Goal: Entertainment & Leisure: Consume media (video, audio)

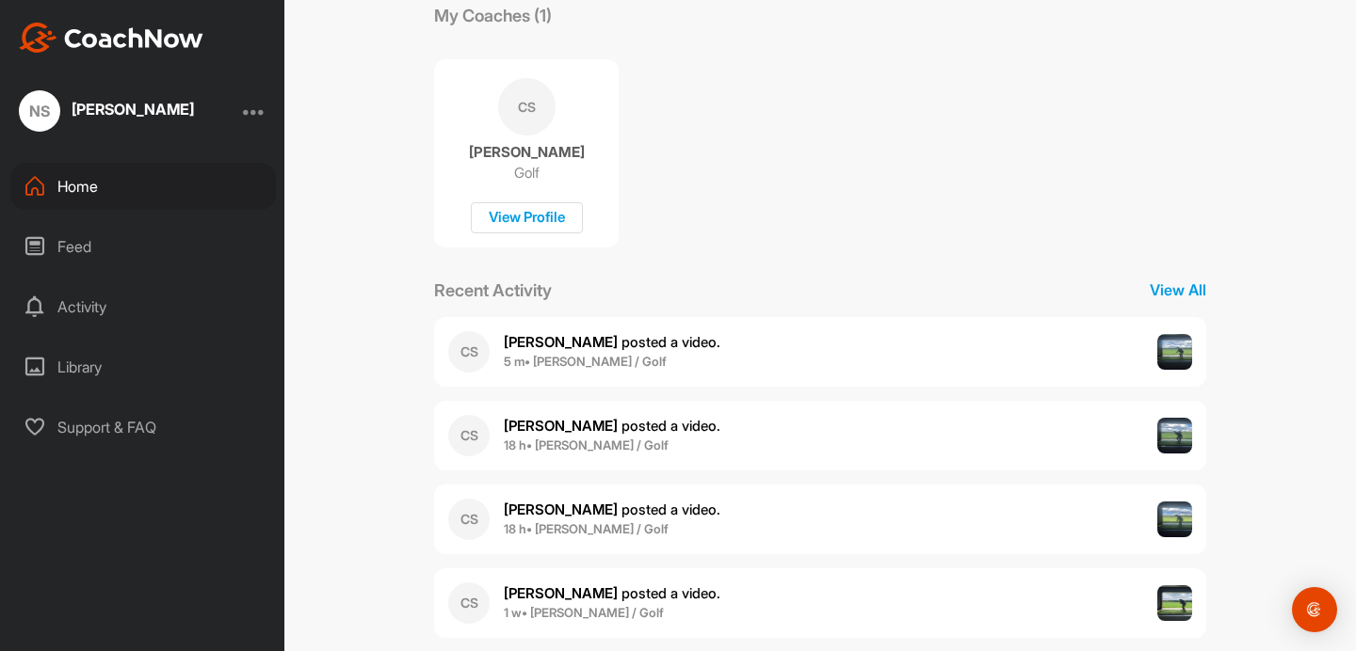
scroll to position [364, 0]
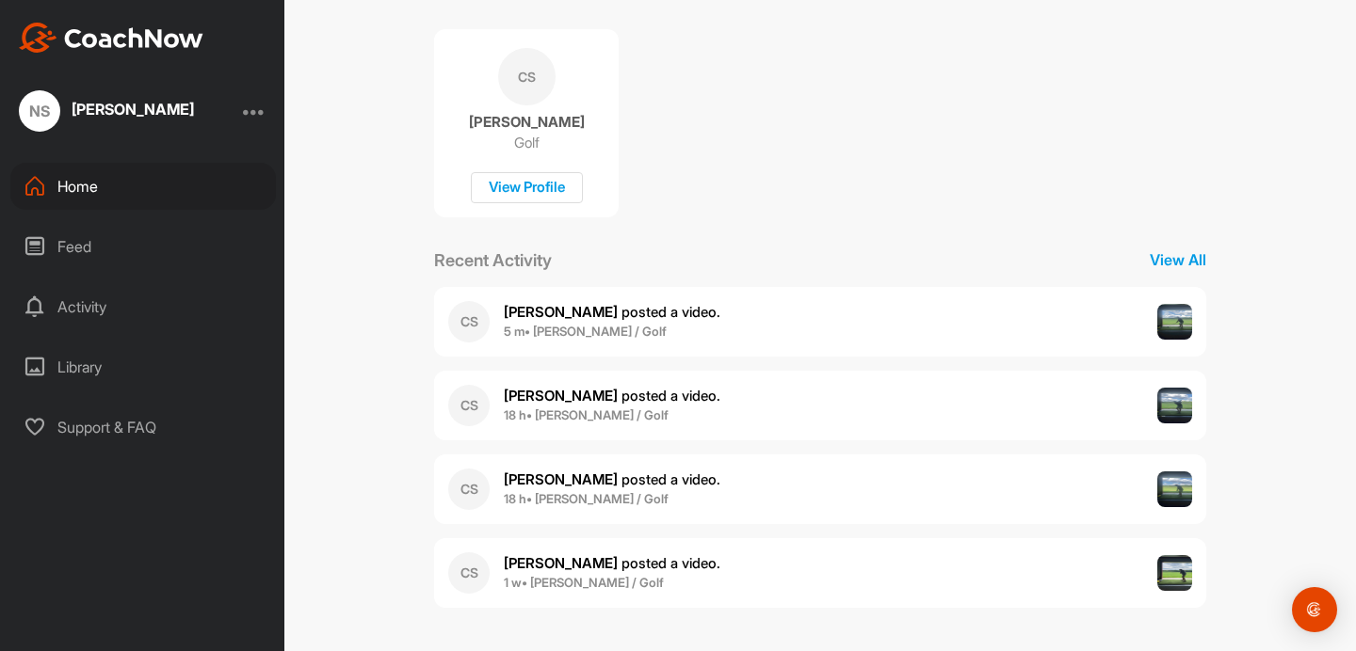
click at [729, 321] on div "CS [PERSON_NAME] posted a video . 5 m • [PERSON_NAME] / Golf" at bounding box center [820, 322] width 772 height 70
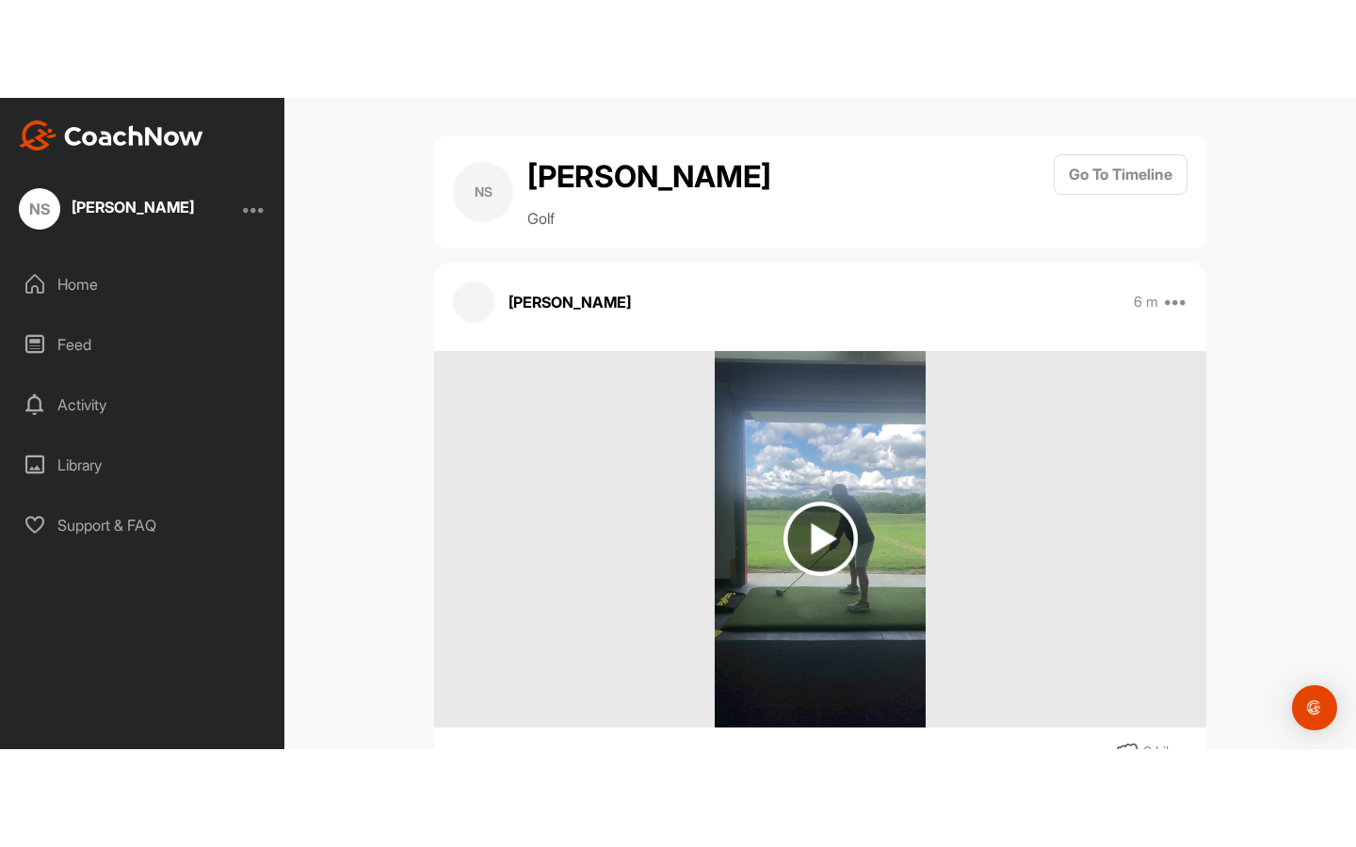
scroll to position [132, 0]
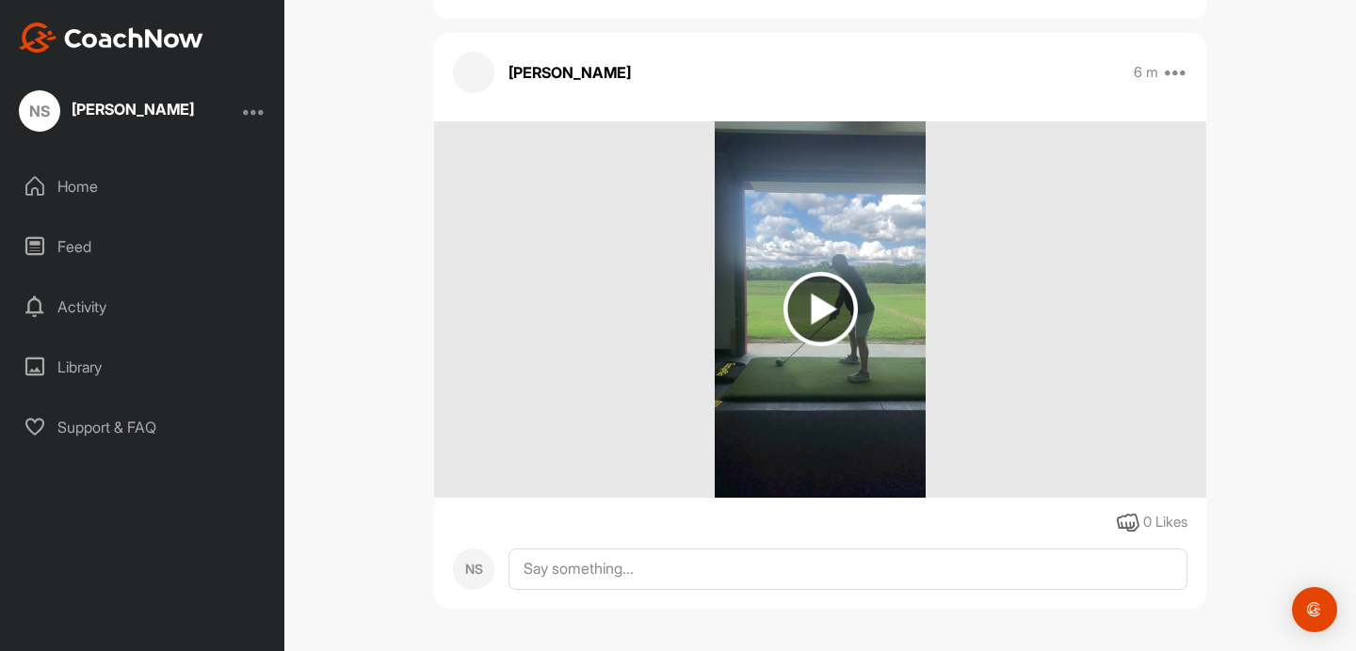
click at [828, 312] on img at bounding box center [820, 309] width 74 height 74
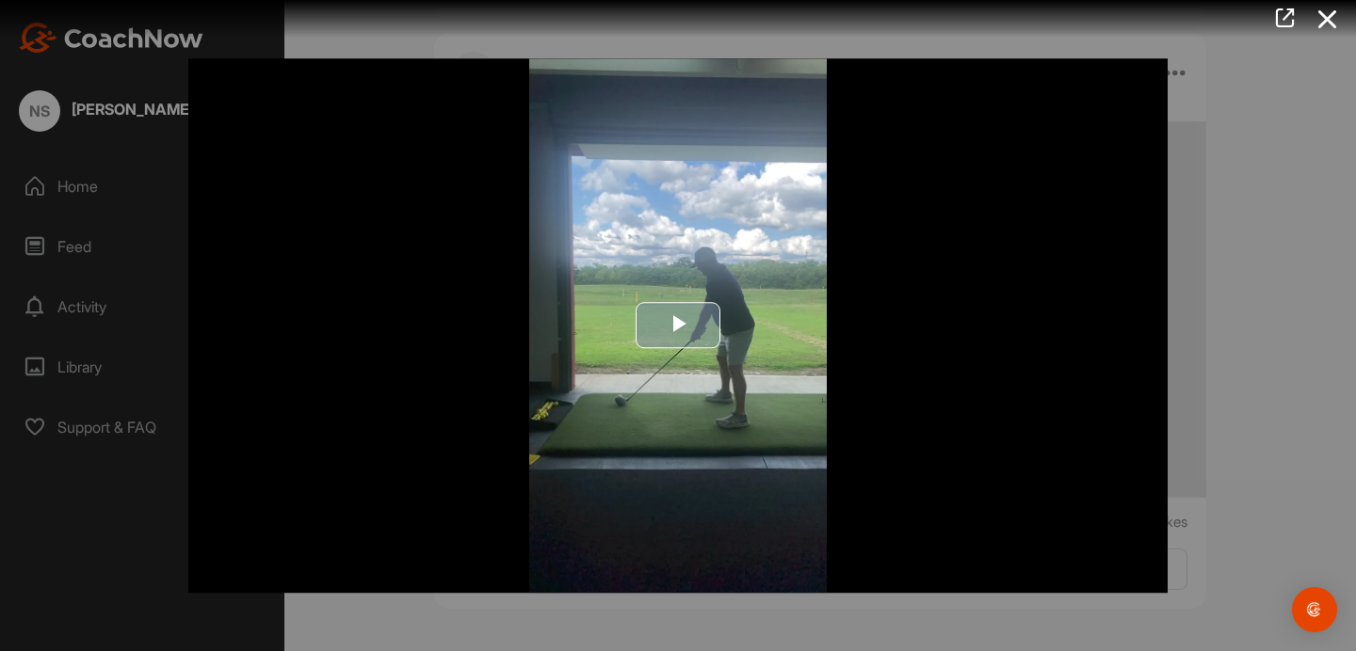
click at [678, 326] on span "Video Player" at bounding box center [678, 326] width 0 height 0
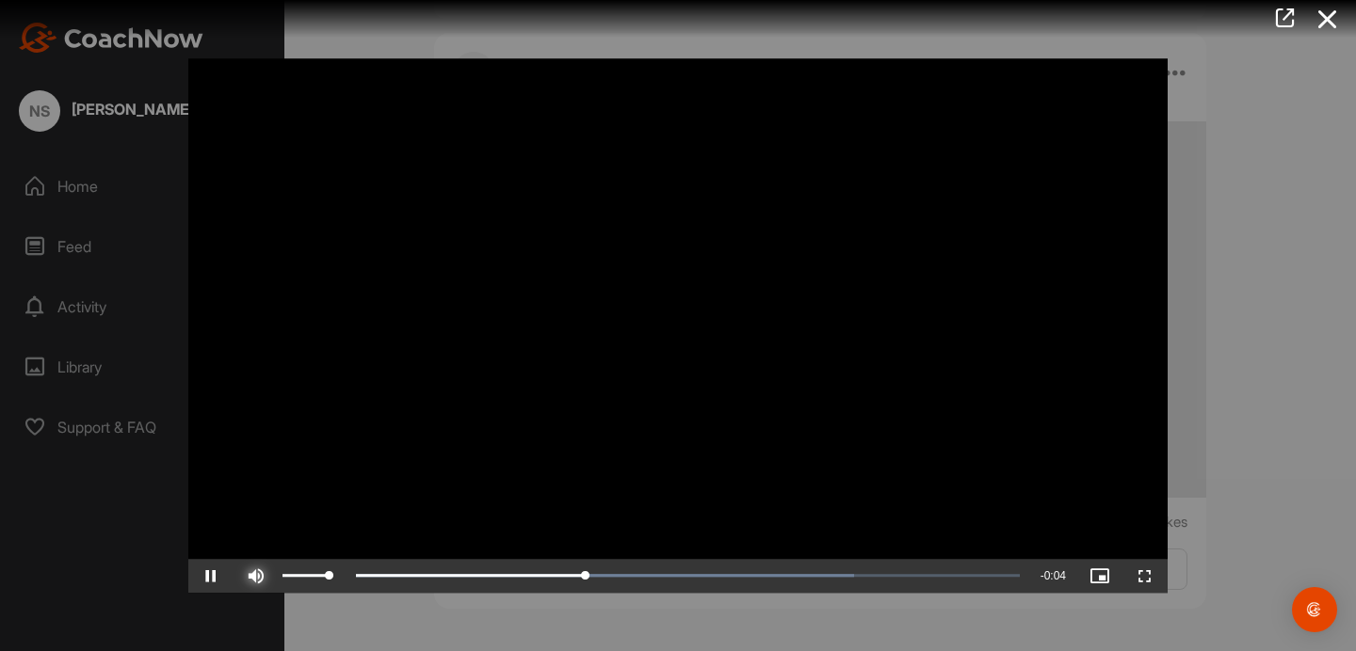
click at [257, 576] on span "Video Player" at bounding box center [255, 576] width 45 height 0
click at [215, 576] on span "Video Player" at bounding box center [210, 576] width 45 height 0
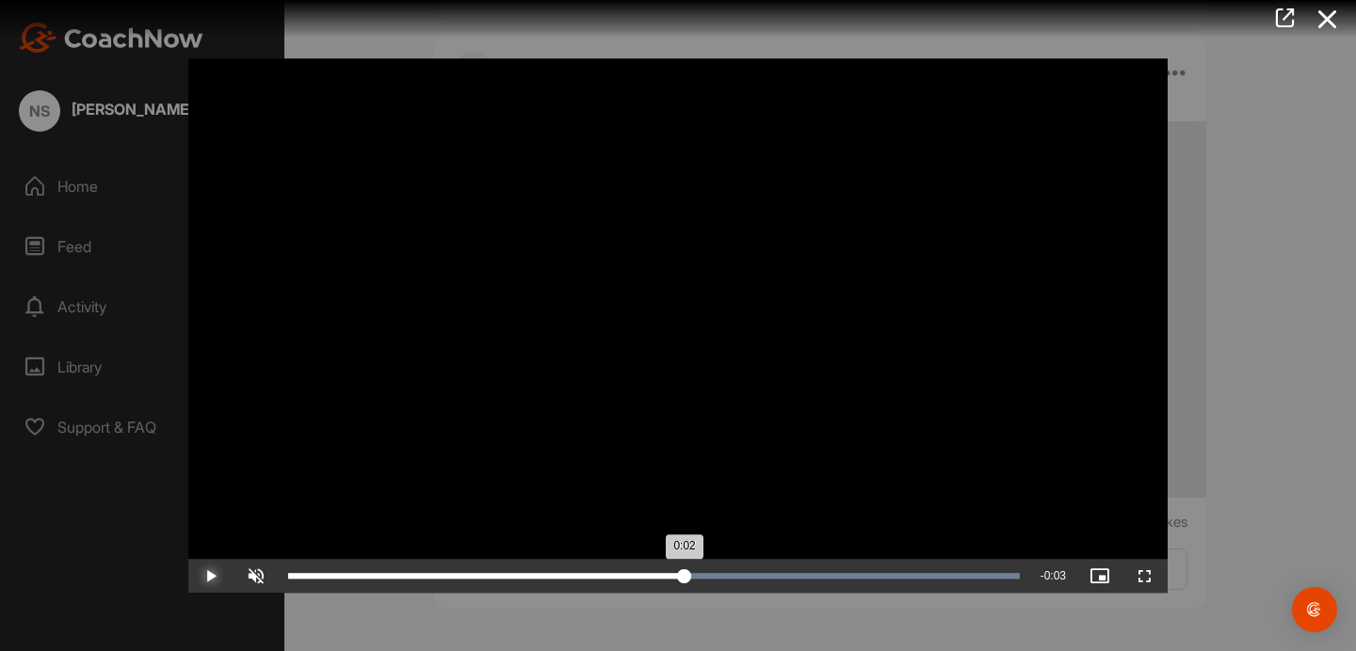
drag, startPoint x: 563, startPoint y: 576, endPoint x: 684, endPoint y: 559, distance: 122.6
click at [684, 559] on div "Loaded : 100.00% 0:02 0:02" at bounding box center [654, 576] width 750 height 34
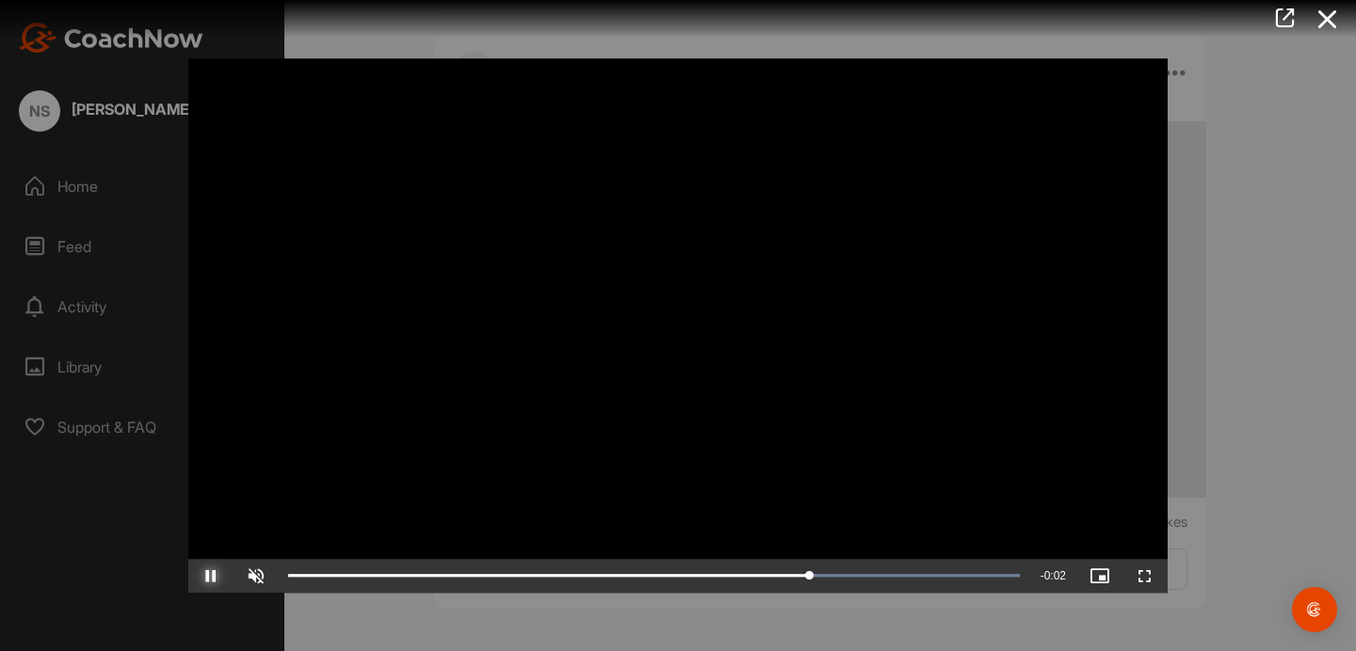
click at [214, 576] on span "Video Player" at bounding box center [210, 576] width 45 height 0
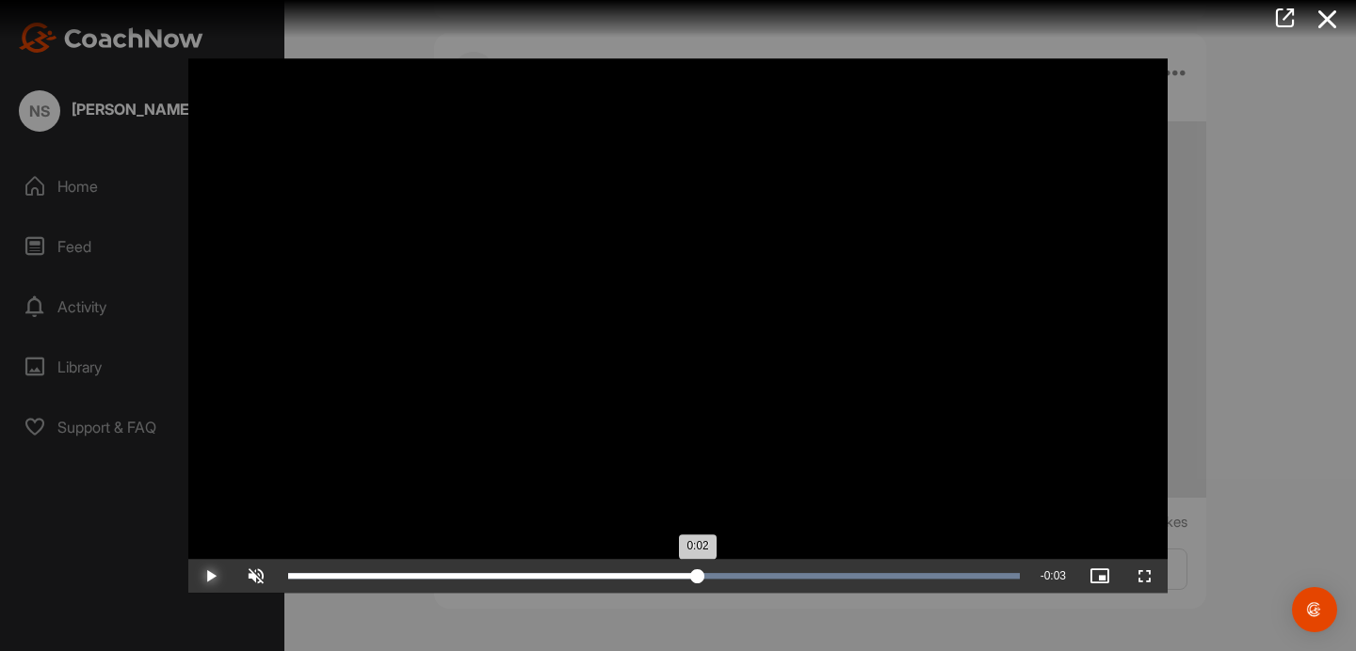
drag, startPoint x: 840, startPoint y: 575, endPoint x: 698, endPoint y: 573, distance: 142.2
click at [698, 573] on div "0:02" at bounding box center [492, 576] width 409 height 6
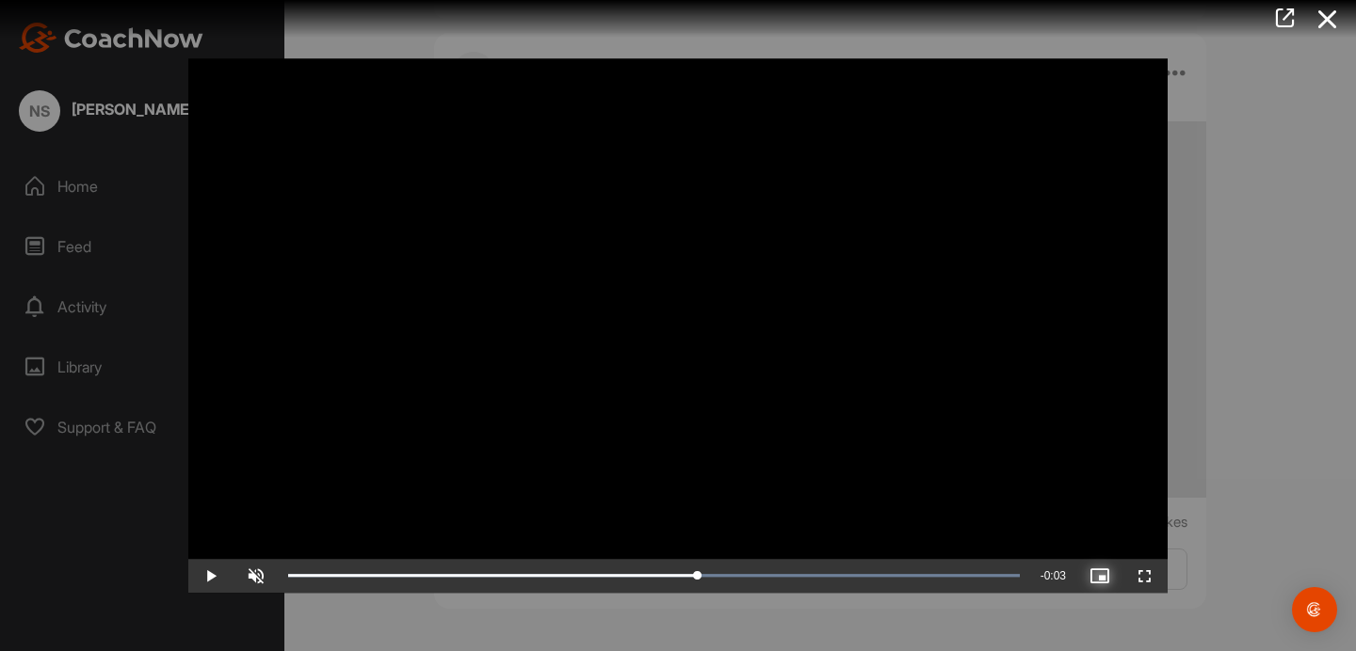
click at [1103, 576] on span "Video Player" at bounding box center [1099, 576] width 45 height 0
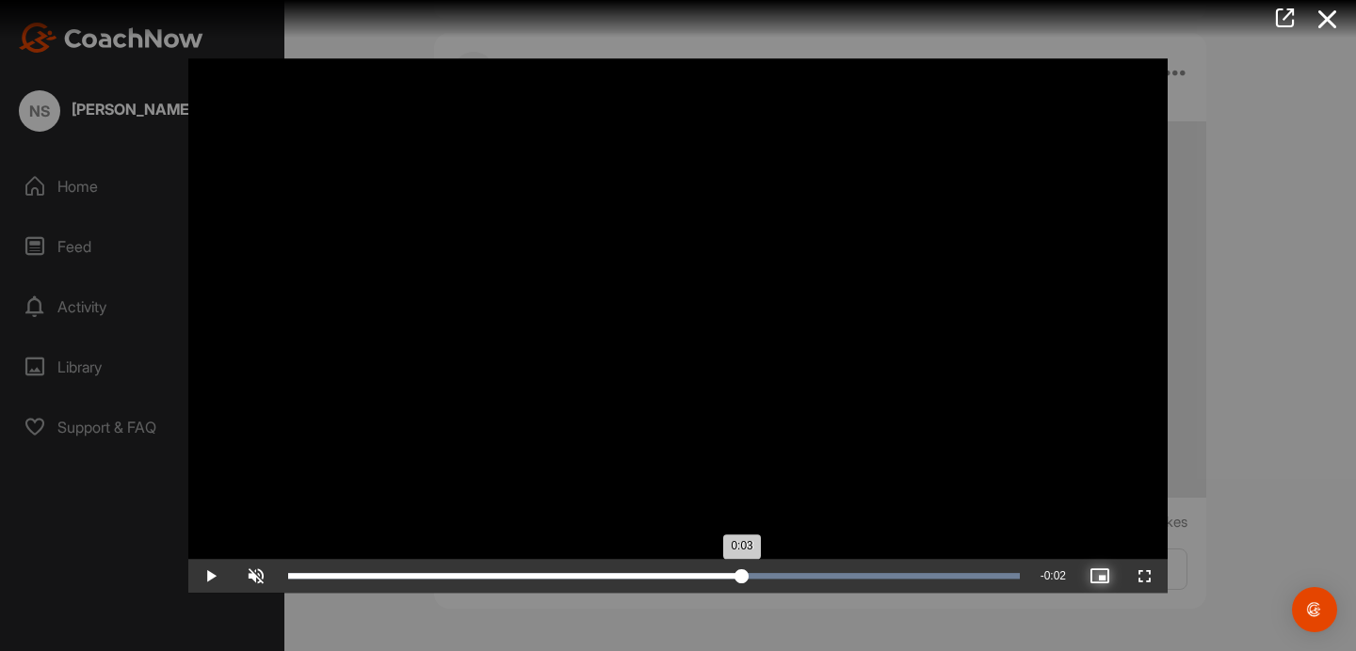
drag, startPoint x: 701, startPoint y: 570, endPoint x: 742, endPoint y: 562, distance: 41.4
click at [742, 562] on div "Loaded : 100.00% 0:03 0:03" at bounding box center [654, 576] width 750 height 34
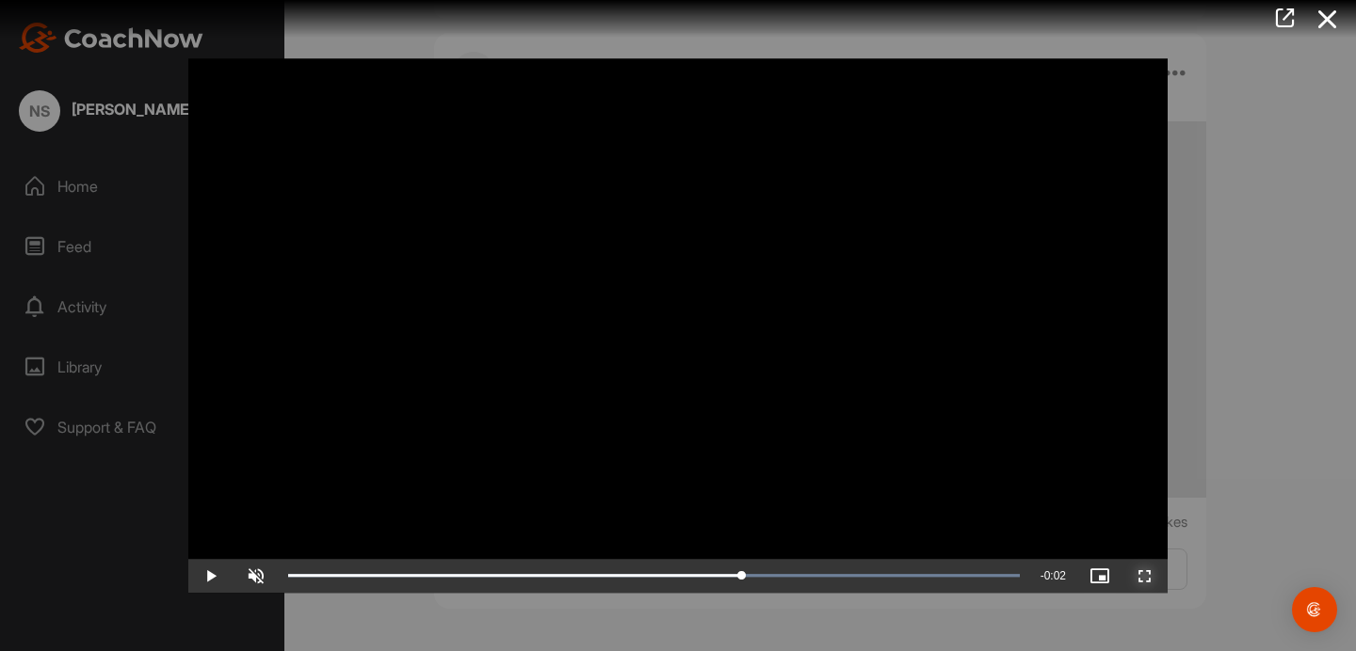
click at [1149, 576] on span "Video Player" at bounding box center [1144, 576] width 45 height 0
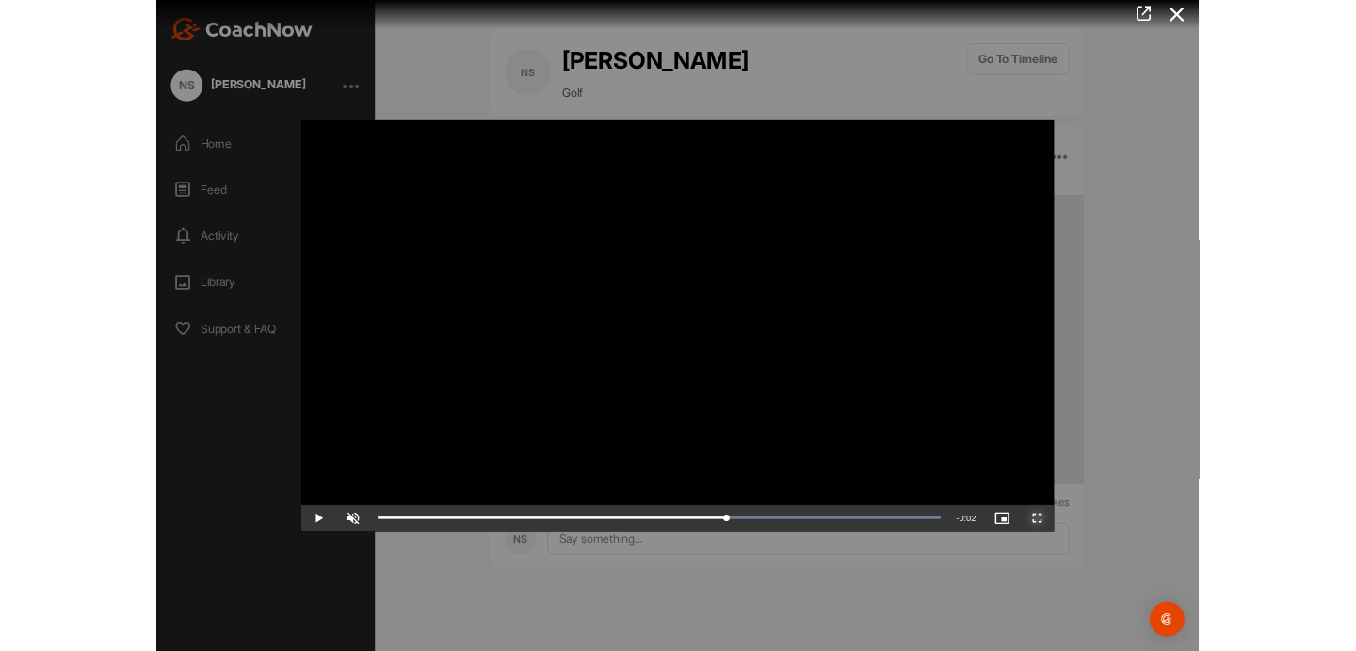
scroll to position [0, 0]
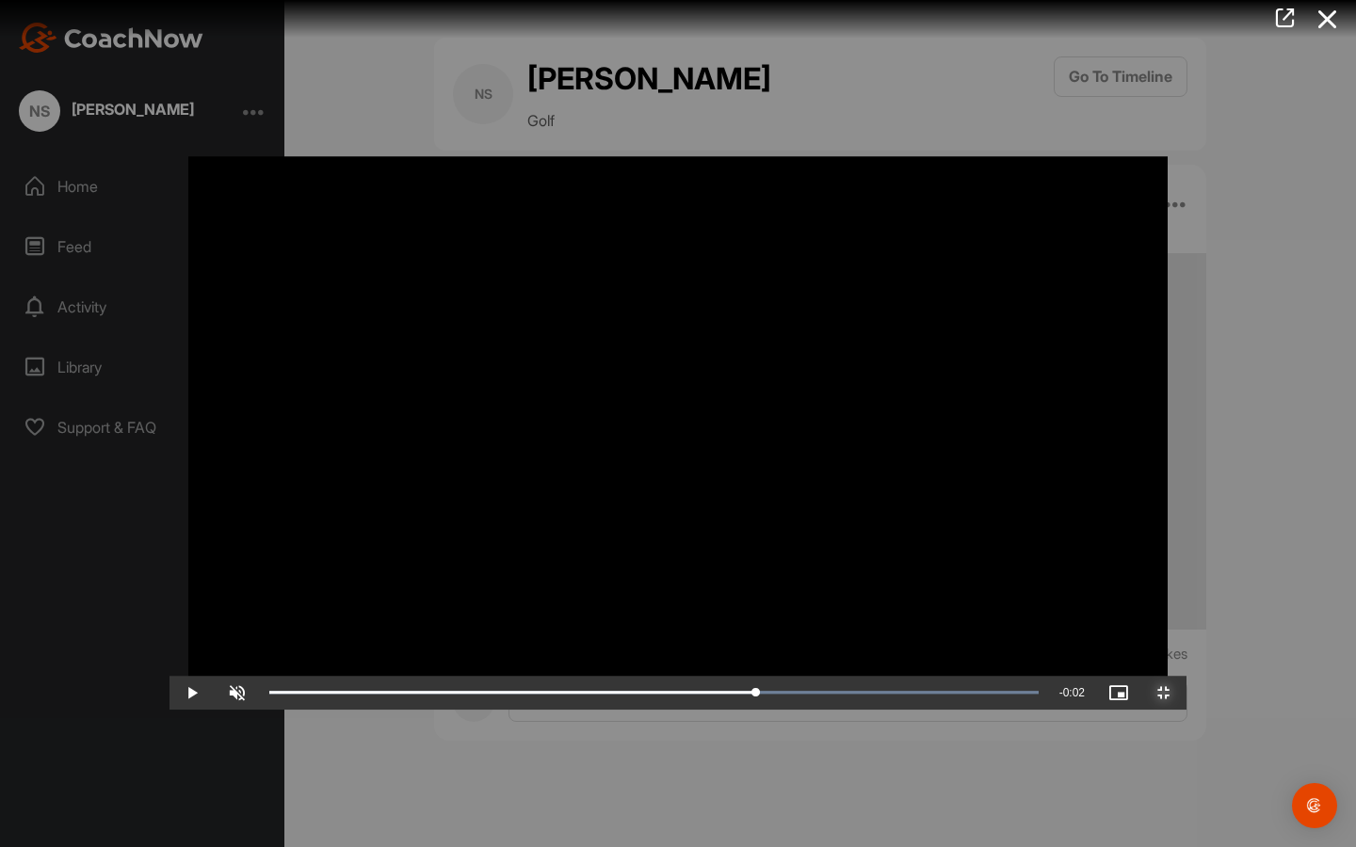
drag, startPoint x: 786, startPoint y: 826, endPoint x: 803, endPoint y: 786, distance: 43.0
click at [803, 650] on div "Video Player is loading. Play Video Play Skip Backward Skip Forward Unmute 57% …" at bounding box center [677, 423] width 1017 height 572
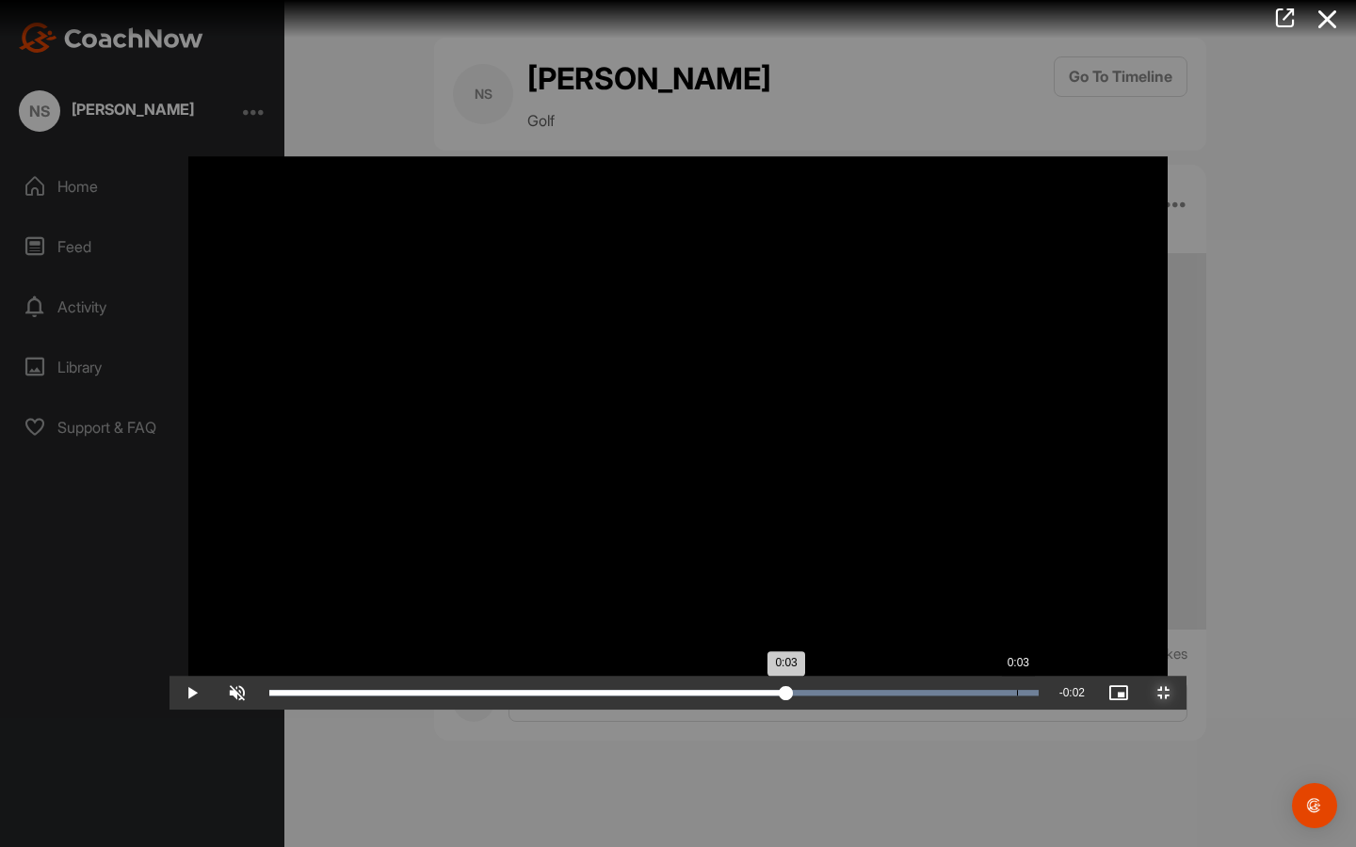
drag, startPoint x: 808, startPoint y: 823, endPoint x: 847, endPoint y: 815, distance: 40.2
click at [847, 650] on div "Loaded : 100.00% 0:03 0:03" at bounding box center [654, 693] width 788 height 34
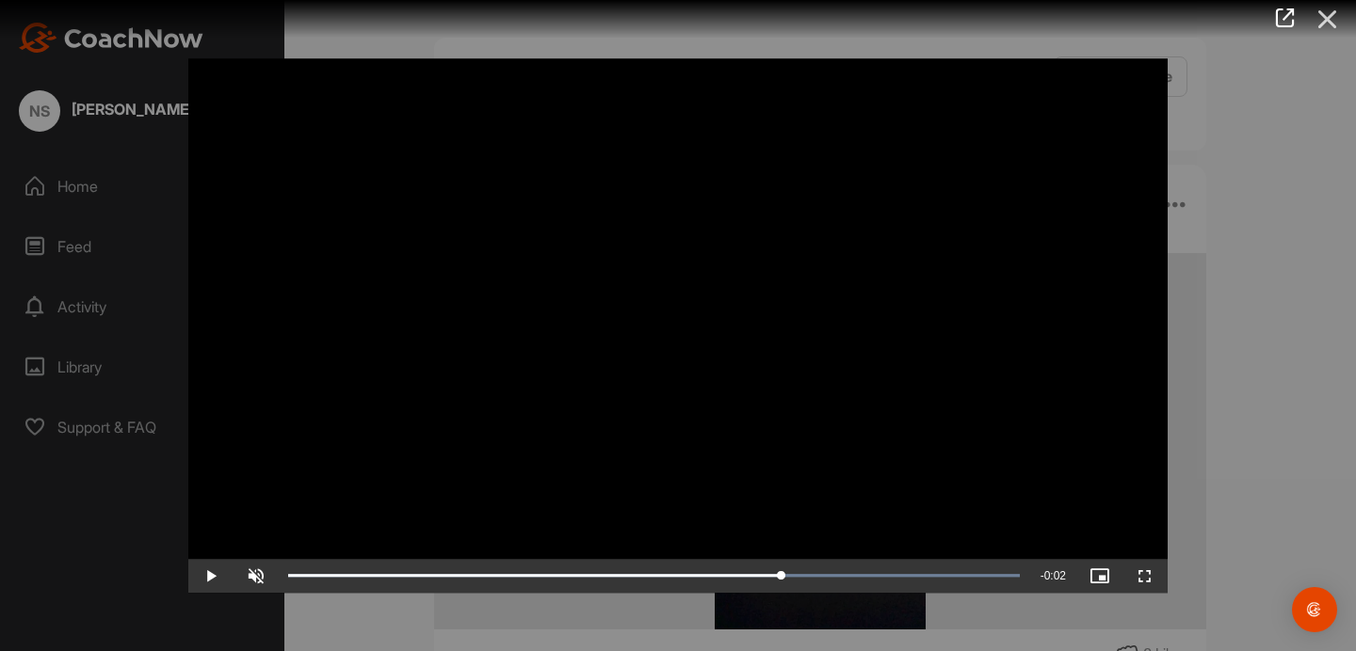
click at [1333, 23] on icon at bounding box center [1327, 19] width 43 height 35
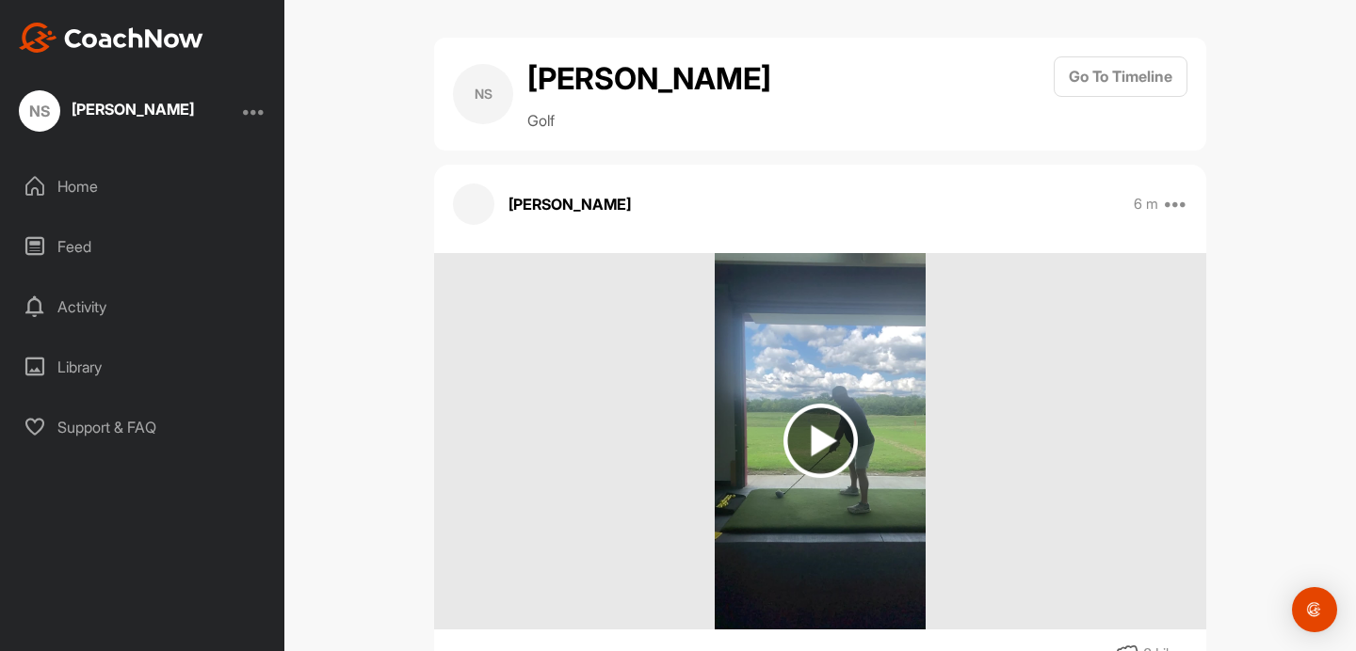
click at [811, 459] on img at bounding box center [820, 441] width 74 height 74
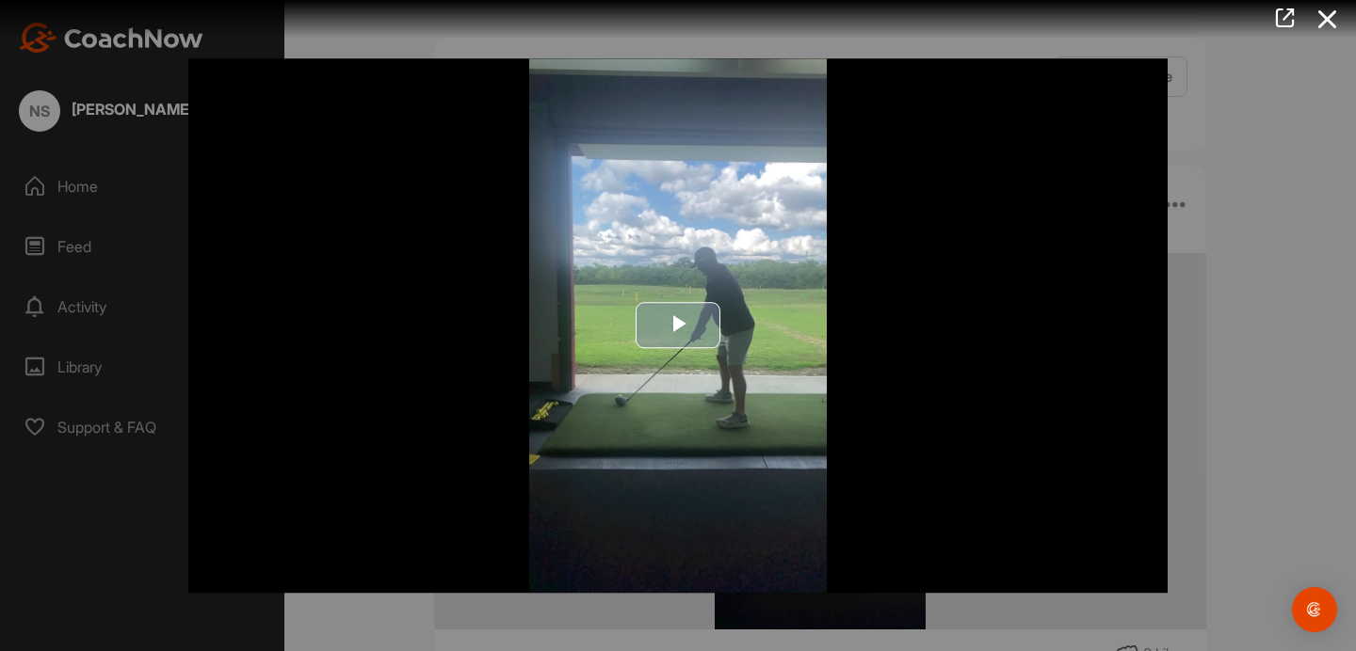
click at [678, 326] on span "Video Player" at bounding box center [678, 326] width 0 height 0
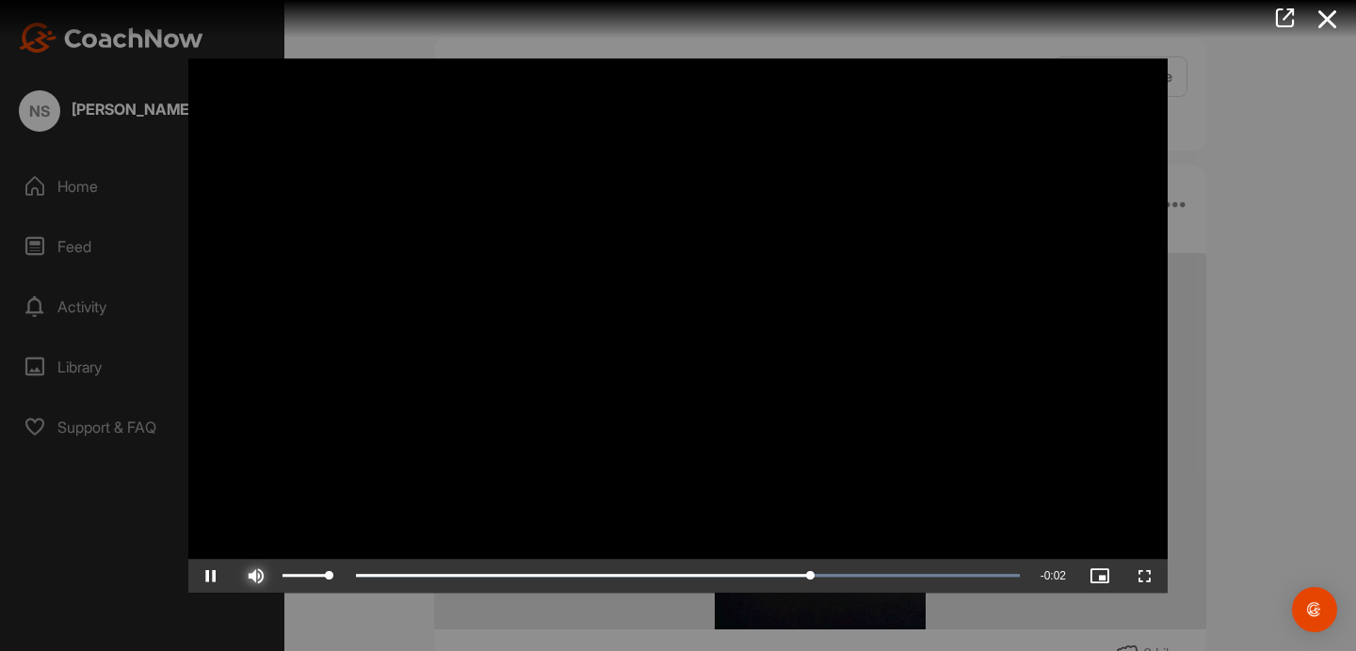
click at [251, 576] on span "Video Player" at bounding box center [255, 576] width 45 height 0
click at [1331, 25] on icon at bounding box center [1327, 19] width 43 height 35
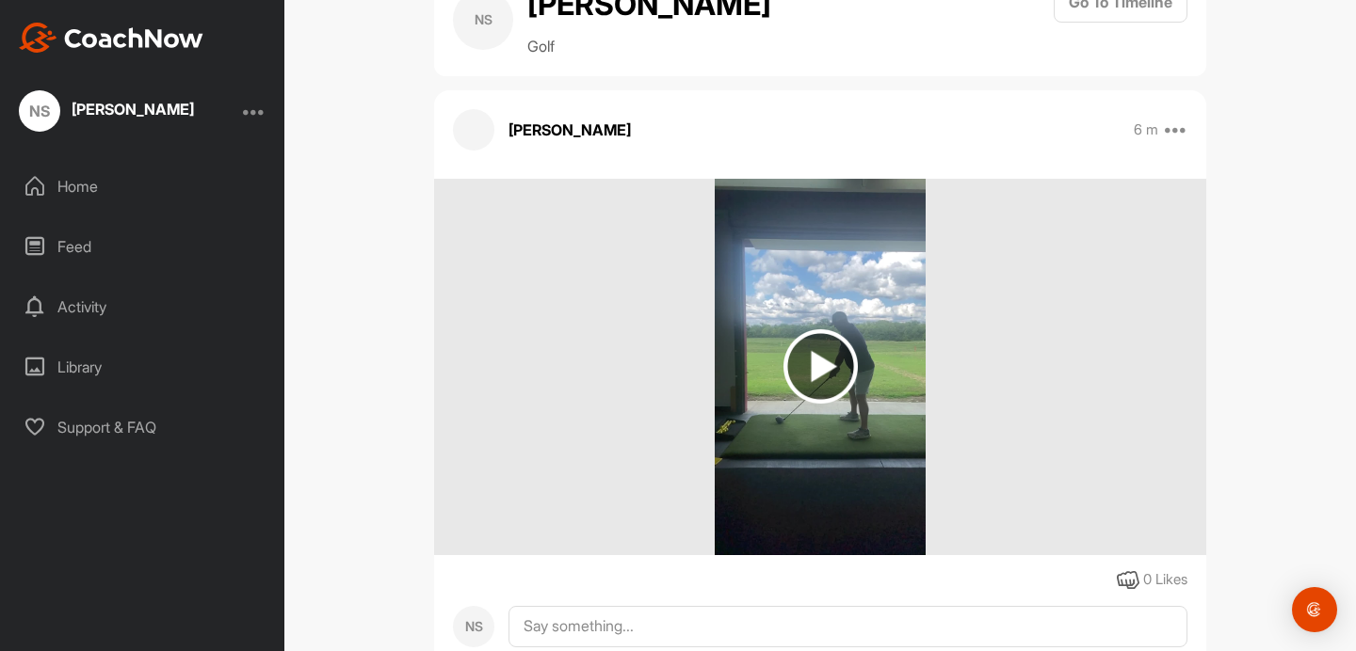
scroll to position [132, 0]
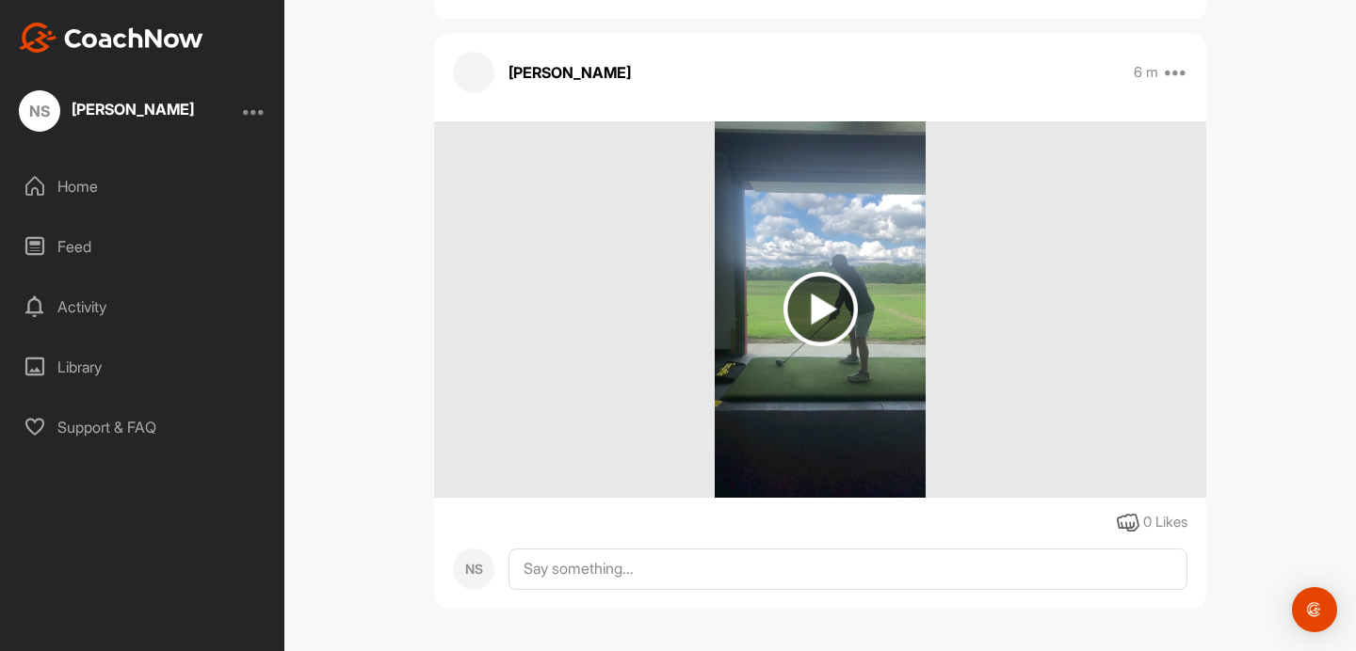
click at [80, 120] on div "[PERSON_NAME]" at bounding box center [133, 112] width 122 height 24
click at [55, 108] on div "NS" at bounding box center [39, 110] width 41 height 41
click at [145, 110] on div "[PERSON_NAME]" at bounding box center [133, 109] width 122 height 15
click at [78, 181] on div "Home" at bounding box center [142, 186] width 265 height 47
